Goal: Task Accomplishment & Management: Use online tool/utility

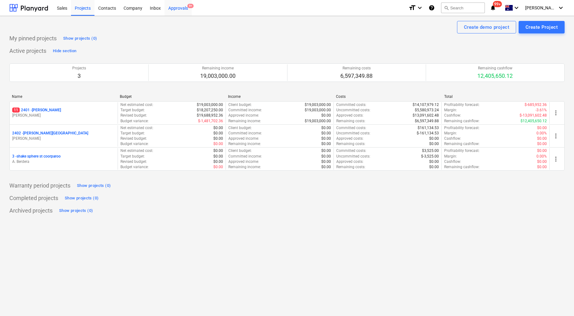
click at [170, 7] on div "Approvals 9+" at bounding box center [177, 8] width 27 height 16
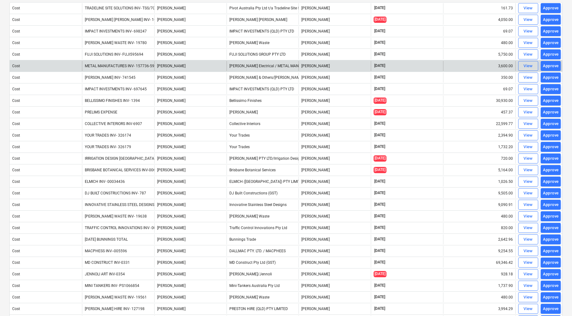
scroll to position [69, 0]
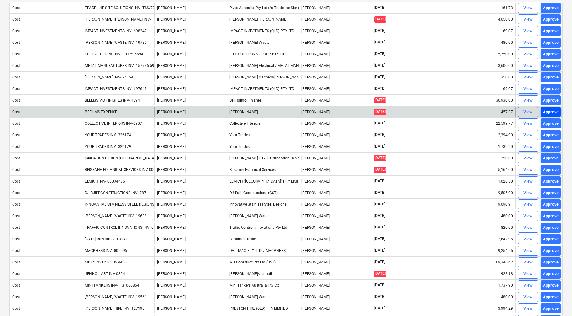
click at [548, 113] on div "Approve" at bounding box center [551, 112] width 16 height 7
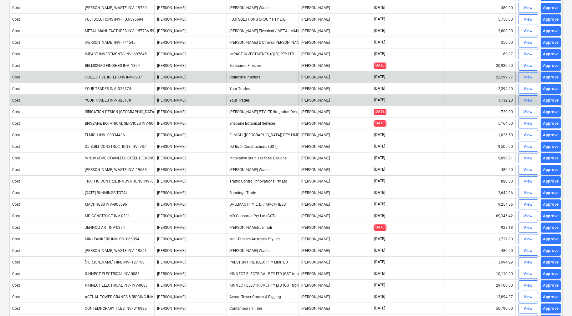
scroll to position [105, 0]
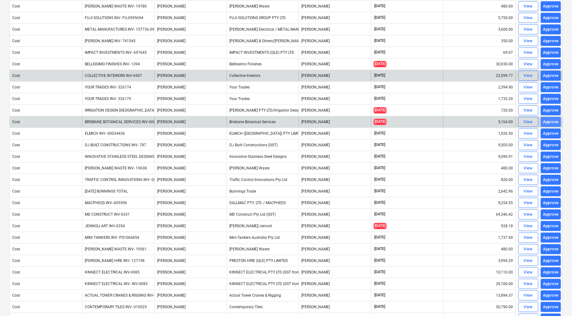
click at [550, 123] on div "Approve" at bounding box center [551, 122] width 16 height 7
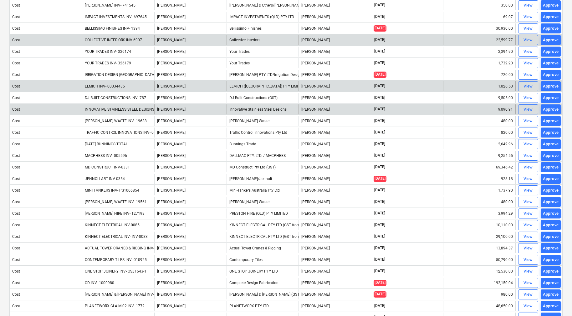
scroll to position [142, 0]
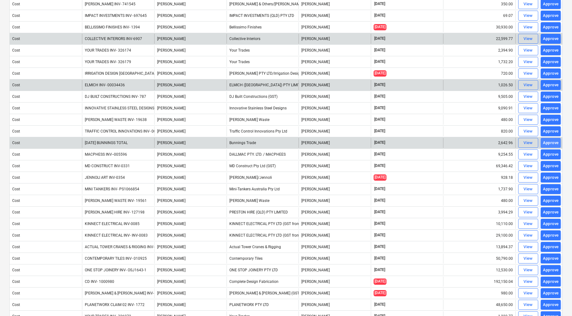
click at [553, 142] on div "Approve" at bounding box center [551, 142] width 16 height 7
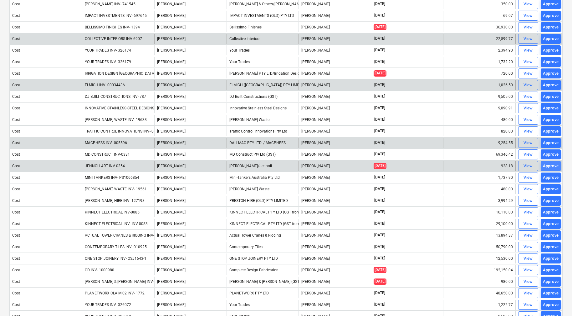
click at [547, 165] on div "Approve" at bounding box center [551, 166] width 16 height 7
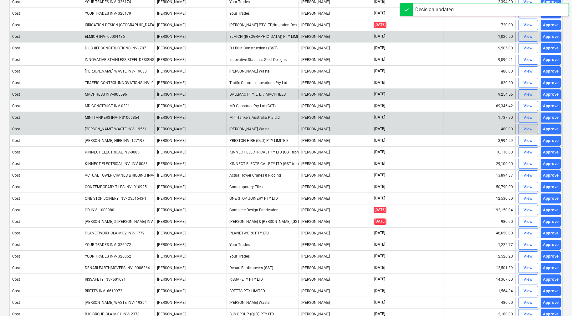
scroll to position [200, 0]
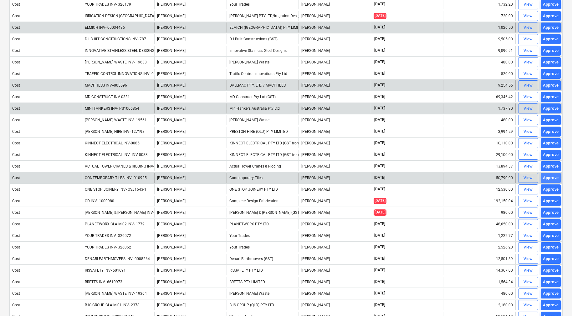
click at [549, 178] on div "Approve" at bounding box center [551, 177] width 16 height 7
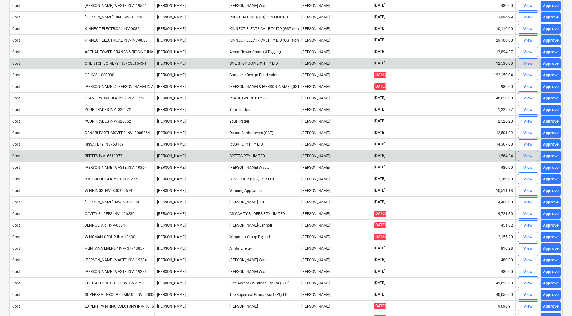
scroll to position [315, 0]
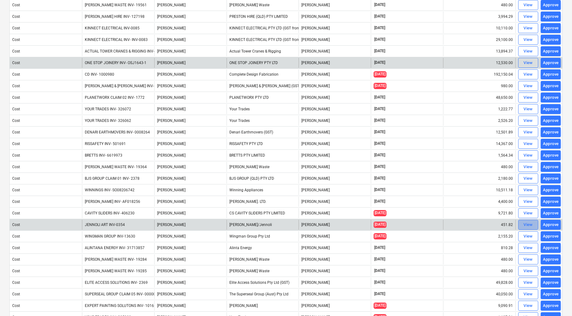
click at [522, 226] on span "View" at bounding box center [528, 224] width 14 height 7
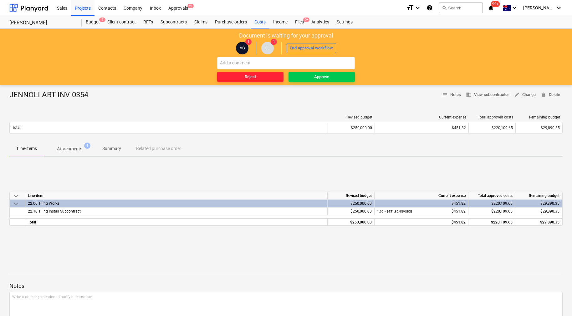
click at [245, 77] on div "Reject" at bounding box center [250, 76] width 11 height 7
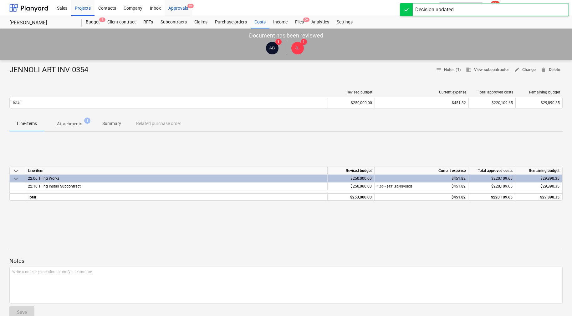
click at [185, 7] on div "Approvals 9+" at bounding box center [177, 8] width 27 height 16
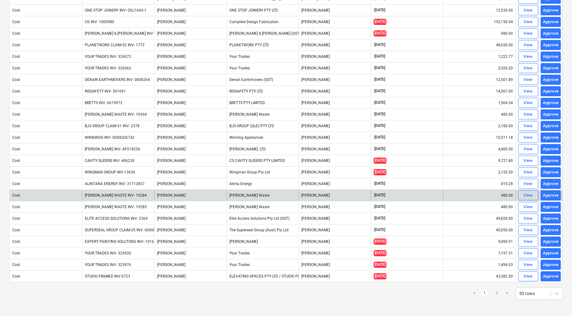
scroll to position [369, 0]
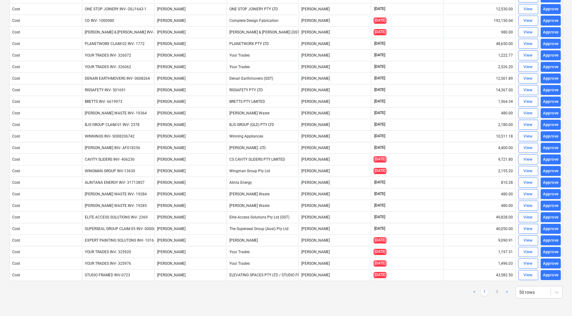
click at [507, 294] on link ">" at bounding box center [507, 293] width 8 height 8
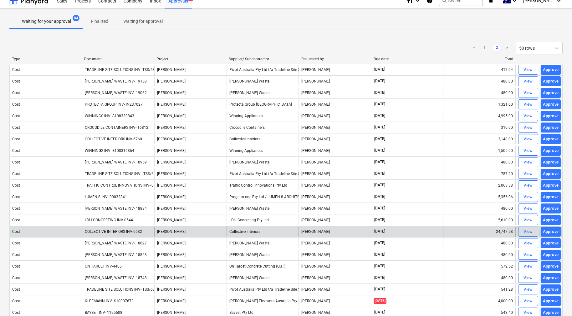
scroll to position [0, 0]
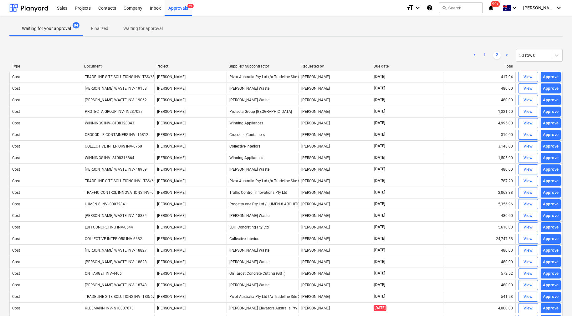
click at [483, 55] on link "1" at bounding box center [484, 56] width 8 height 8
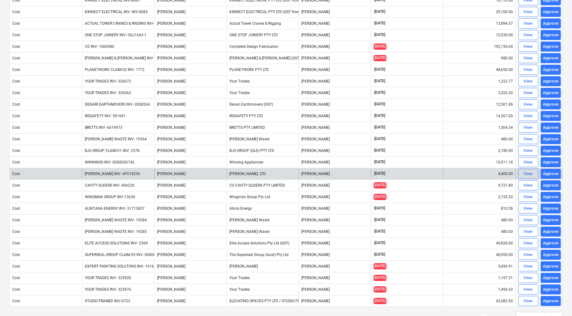
scroll to position [342, 0]
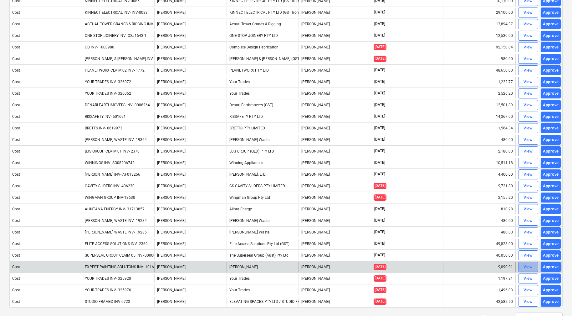
click at [522, 266] on span "View" at bounding box center [528, 267] width 14 height 7
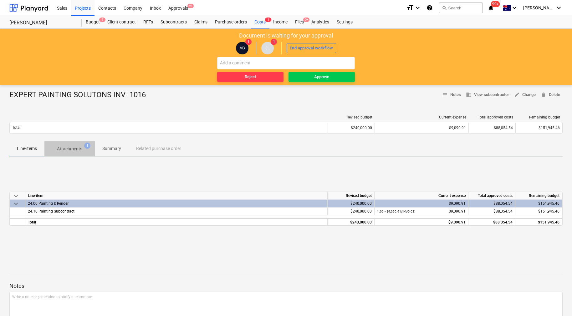
click at [83, 147] on span "Attachments 1" at bounding box center [69, 149] width 35 height 7
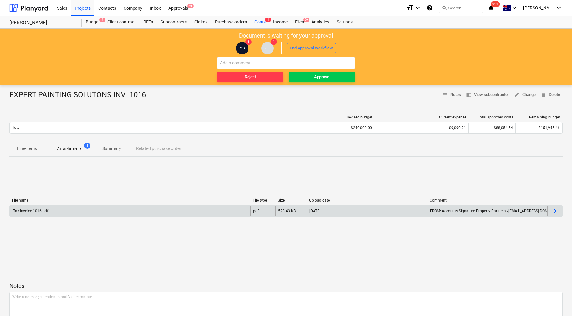
click at [552, 210] on div at bounding box center [554, 211] width 8 height 8
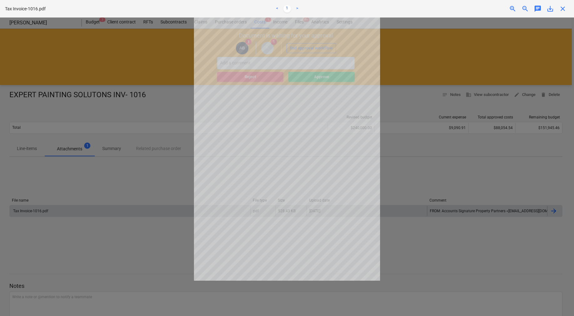
click at [560, 16] on div "Tax Invoice-1016.pdf < 1 > zoom_in zoom_out chat 0 save_alt close" at bounding box center [287, 9] width 574 height 18
click at [560, 13] on div "Tax Invoice-1016.pdf < 1 > zoom_in zoom_out chat 0 save_alt close" at bounding box center [287, 9] width 574 height 18
click at [561, 12] on span "close" at bounding box center [563, 9] width 8 height 8
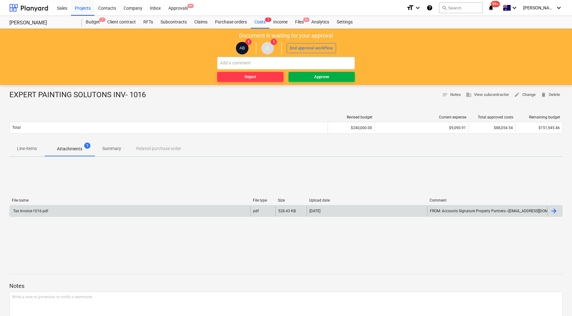
click at [321, 76] on div "Approve" at bounding box center [321, 76] width 15 height 7
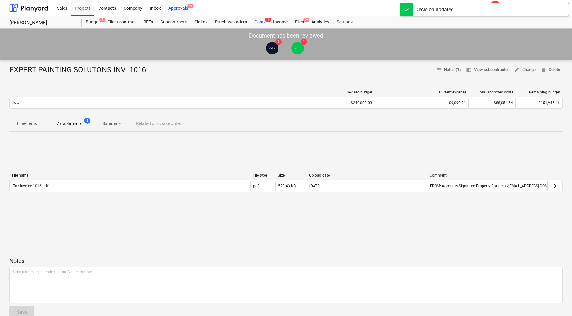
click at [177, 10] on div "Approvals 9+" at bounding box center [177, 8] width 27 height 16
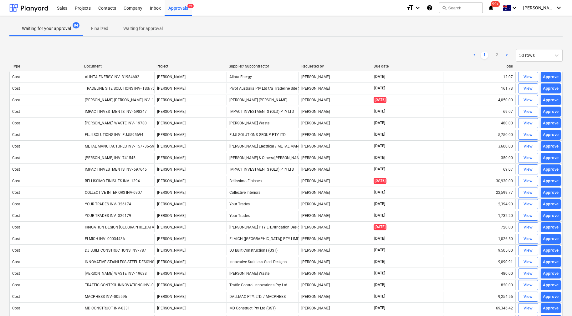
click at [523, 181] on span "View" at bounding box center [528, 181] width 14 height 7
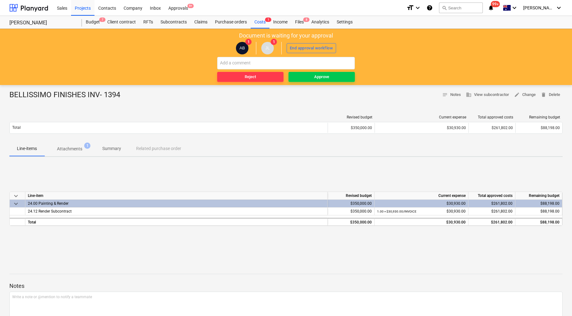
click at [79, 149] on p "Attachments" at bounding box center [69, 149] width 25 height 7
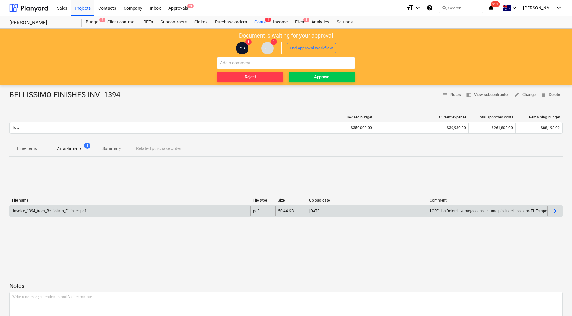
click at [555, 212] on div at bounding box center [554, 211] width 8 height 8
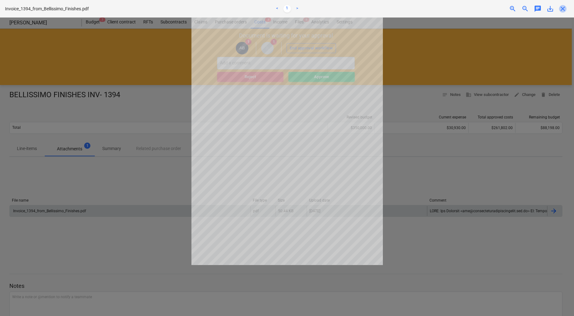
click at [560, 12] on span "close" at bounding box center [563, 9] width 8 height 8
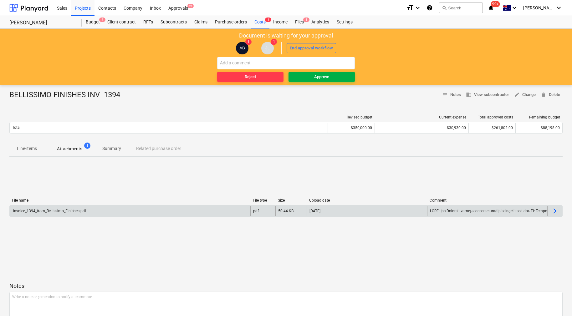
click at [325, 76] on div "Approve" at bounding box center [321, 76] width 15 height 7
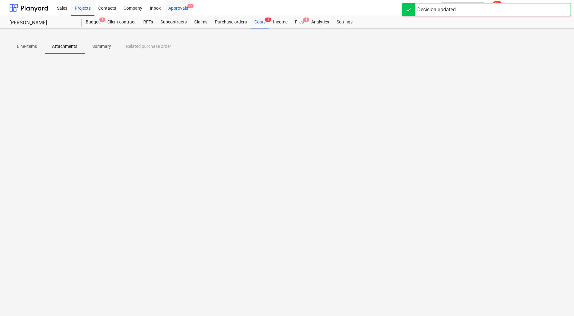
click at [180, 6] on div "Approvals 9+" at bounding box center [177, 8] width 27 height 16
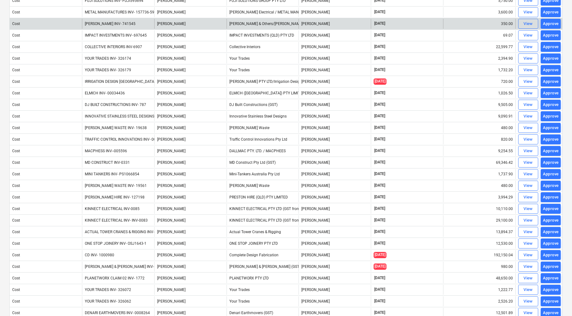
scroll to position [180, 0]
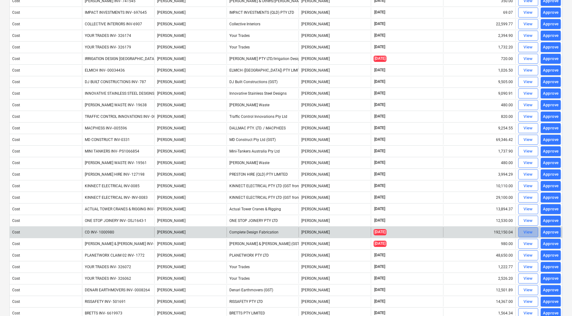
click at [530, 230] on div "View" at bounding box center [527, 232] width 9 height 7
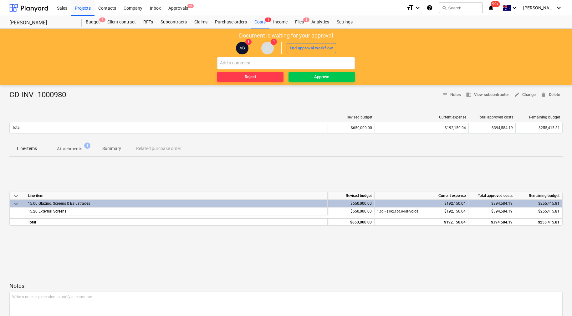
click at [75, 147] on p "Attachments" at bounding box center [69, 149] width 25 height 7
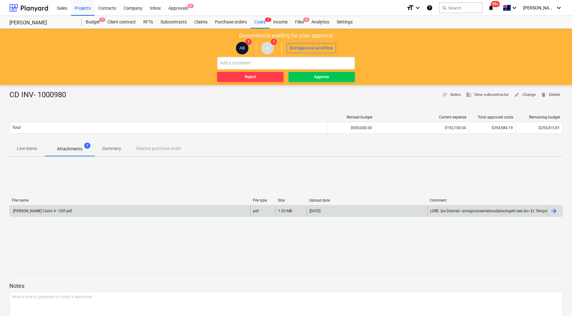
click at [558, 212] on div at bounding box center [554, 211] width 15 height 10
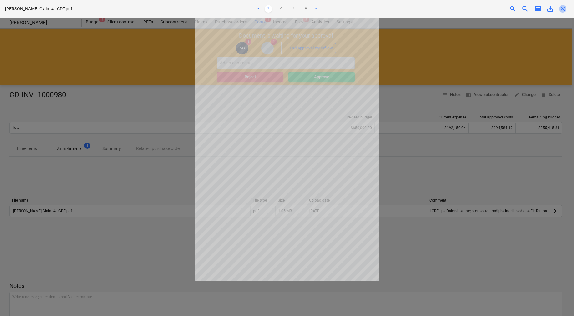
click at [562, 11] on span "close" at bounding box center [563, 9] width 8 height 8
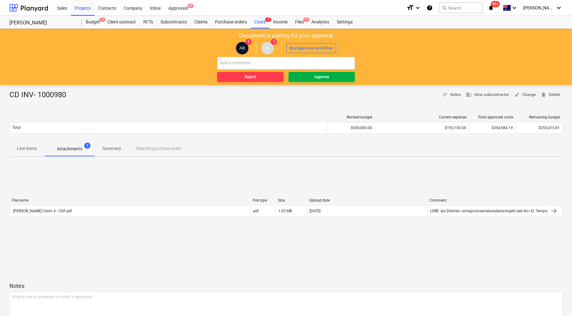
click at [338, 74] on span "Approve" at bounding box center [321, 76] width 61 height 7
